Goal: Transaction & Acquisition: Purchase product/service

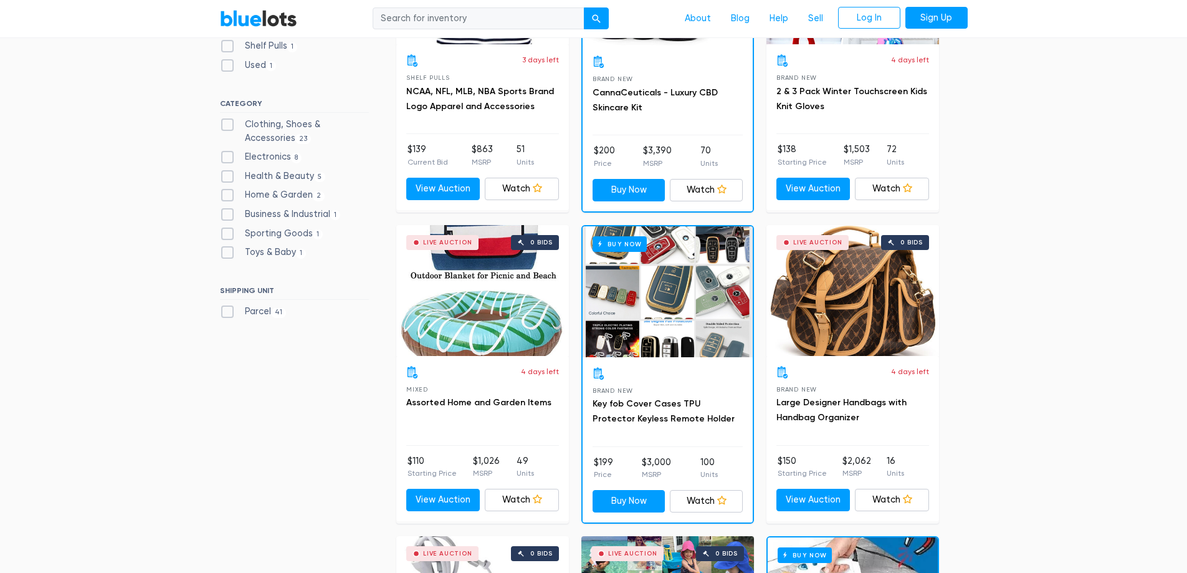
scroll to position [374, 0]
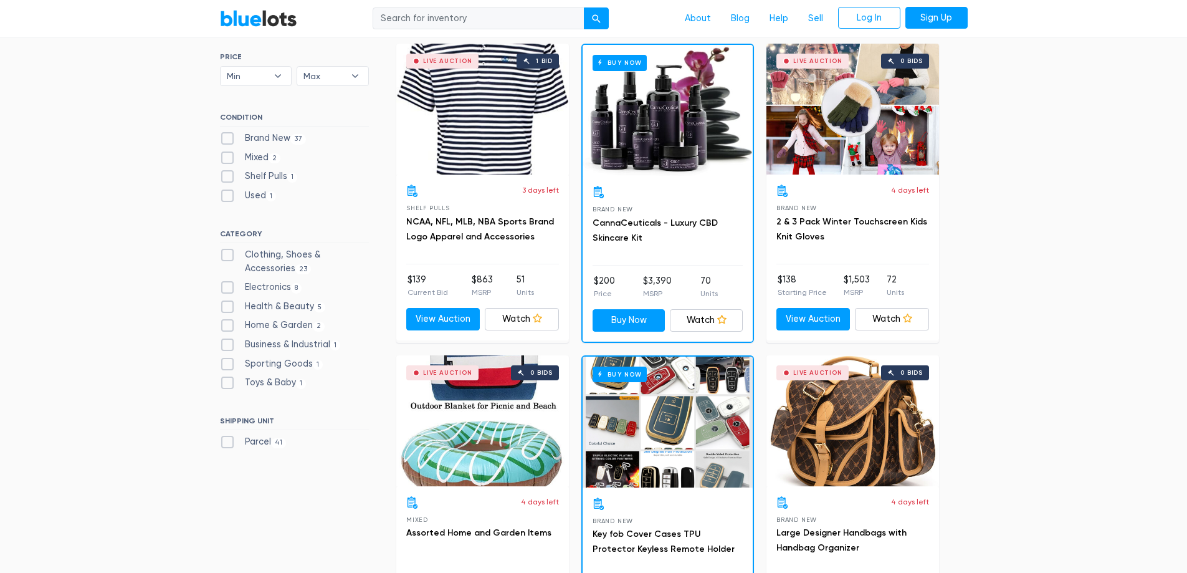
click at [259, 287] on label "Electronics 8" at bounding box center [261, 287] width 82 height 14
click at [228, 287] on input "Electronics 8" at bounding box center [224, 284] width 8 height 8
checkbox input "true"
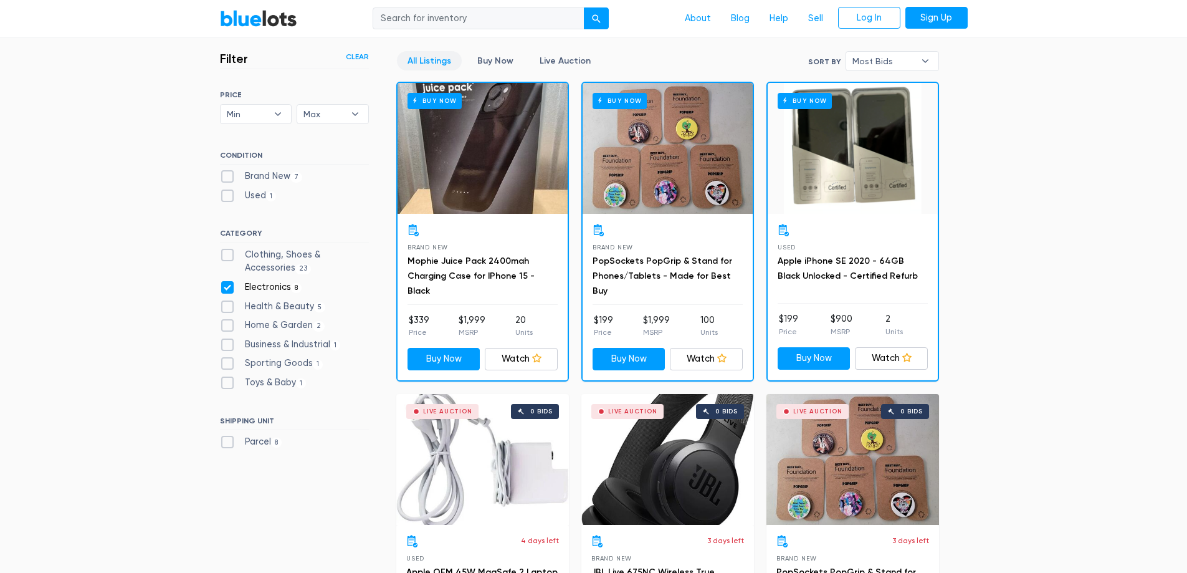
scroll to position [335, 0]
click at [877, 262] on link "Apple iPhone SE 2020 - 64GB Black Unlocked - Certified Refurb" at bounding box center [848, 269] width 140 height 26
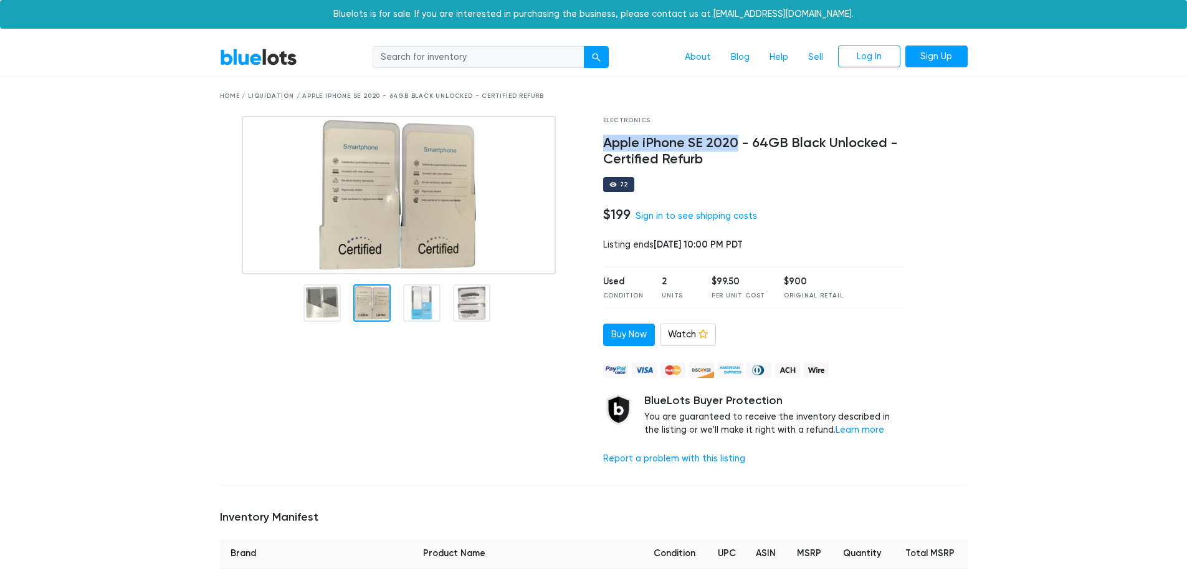
drag, startPoint x: 736, startPoint y: 143, endPoint x: 602, endPoint y: 145, distance: 134.0
click at [603, 145] on h4 "Apple iPhone SE 2020 - 64GB Black Unlocked - Certified Refurb" at bounding box center [753, 151] width 301 height 32
